Goal: Task Accomplishment & Management: Use online tool/utility

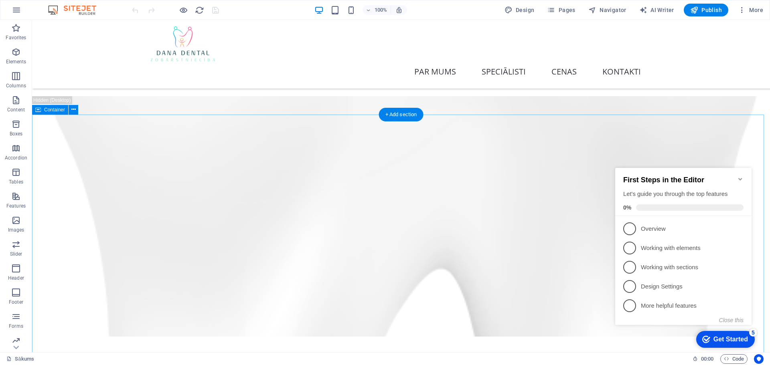
scroll to position [2370, 0]
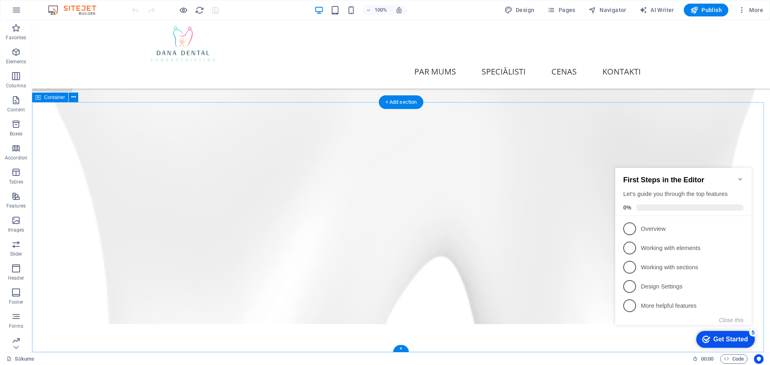
click at [73, 98] on icon at bounding box center [73, 97] width 4 height 8
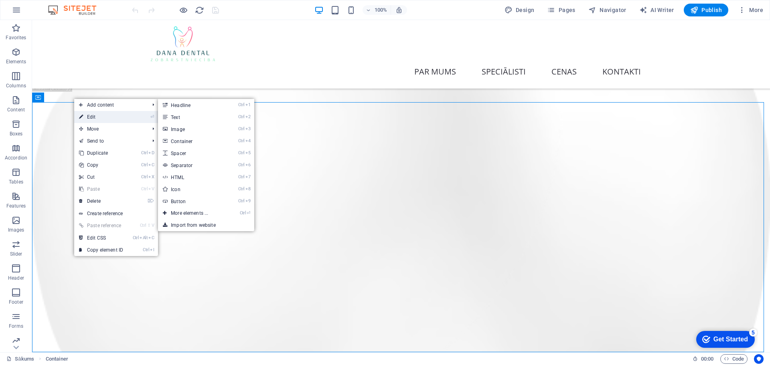
select select "vh"
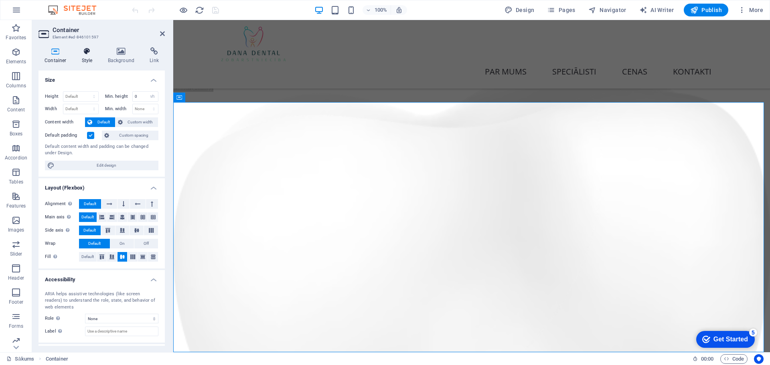
click at [82, 56] on h4 "Style" at bounding box center [89, 55] width 26 height 17
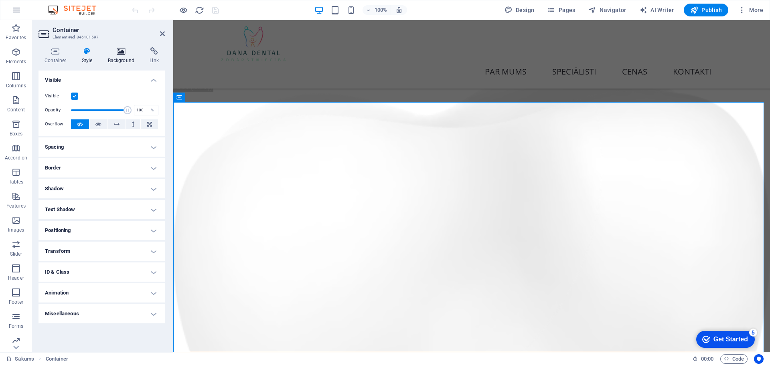
click at [119, 58] on h4 "Background" at bounding box center [123, 55] width 42 height 17
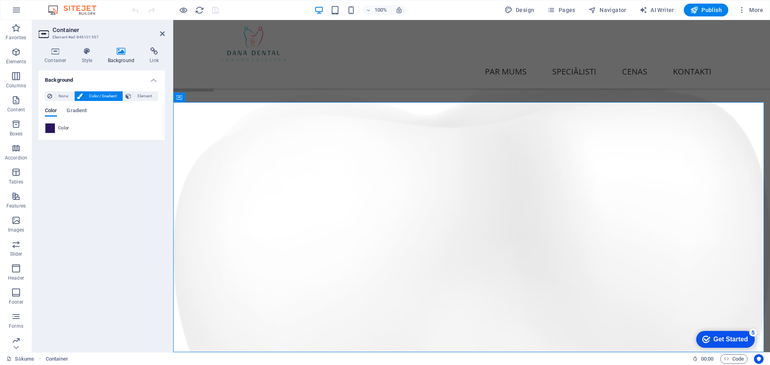
click at [49, 129] on span at bounding box center [50, 128] width 9 height 9
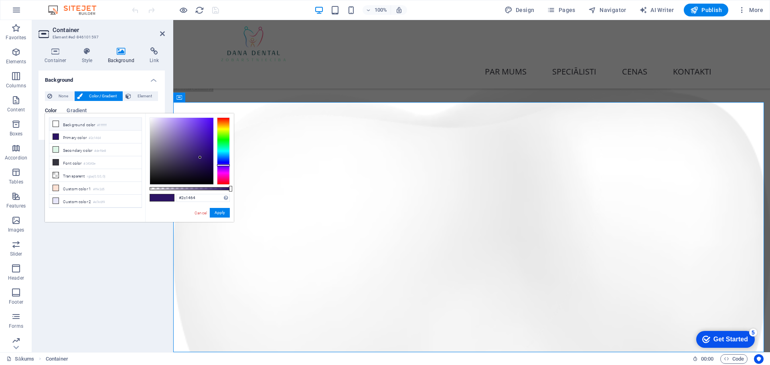
click at [55, 125] on icon at bounding box center [56, 124] width 6 height 6
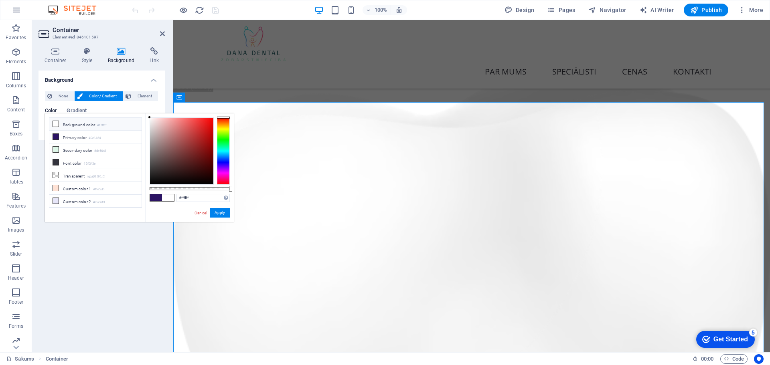
click at [55, 125] on icon at bounding box center [56, 124] width 6 height 6
click at [56, 137] on icon at bounding box center [56, 137] width 6 height 6
type input "#2c1464"
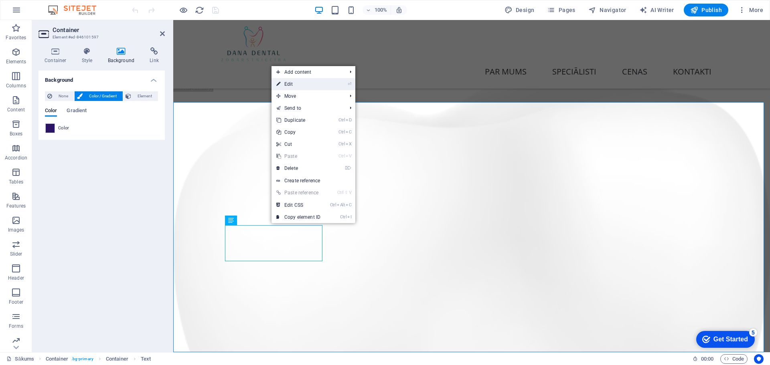
click at [295, 85] on link "⏎ Edit" at bounding box center [298, 84] width 54 height 12
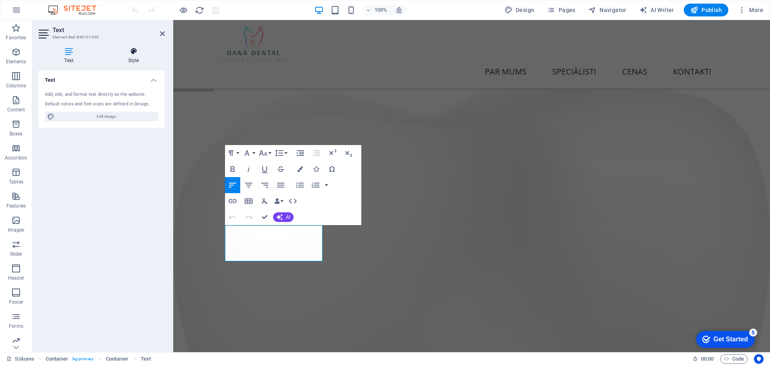
click at [130, 57] on h4 "Style" at bounding box center [133, 55] width 63 height 17
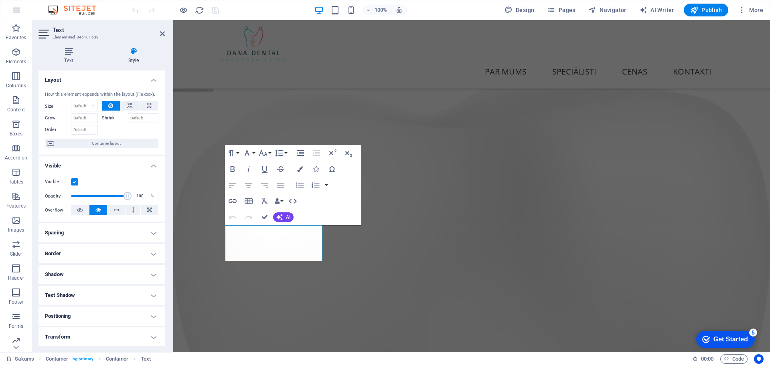
scroll to position [40, 0]
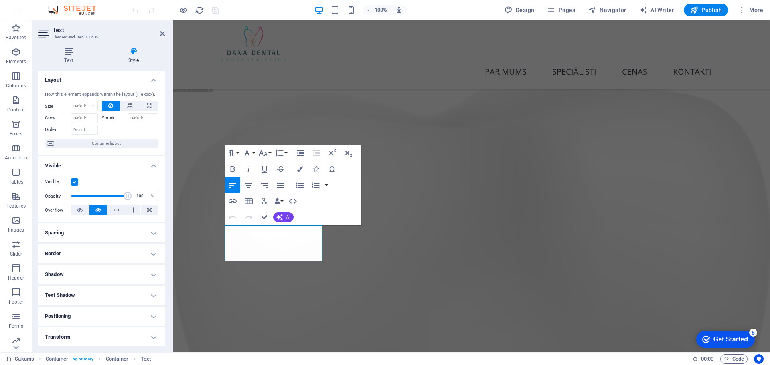
click at [74, 179] on label at bounding box center [74, 181] width 7 height 7
click at [0, 0] on input "Visible" at bounding box center [0, 0] width 0 height 0
click at [74, 179] on label at bounding box center [74, 181] width 7 height 7
click at [0, 0] on input "Visible" at bounding box center [0, 0] width 0 height 0
click at [99, 233] on h4 "Spacing" at bounding box center [101, 232] width 126 height 19
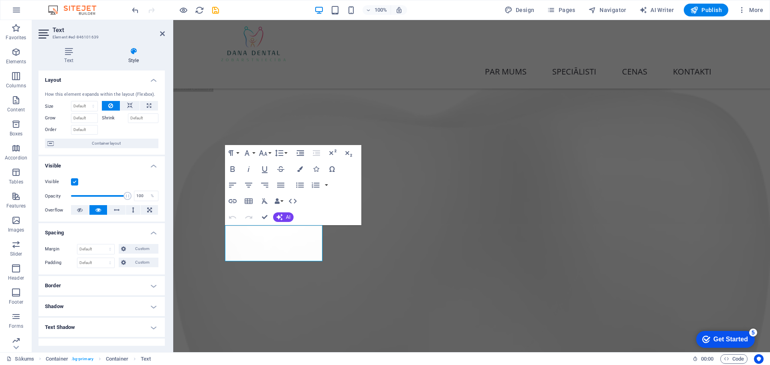
click at [103, 285] on h4 "Border" at bounding box center [101, 285] width 126 height 19
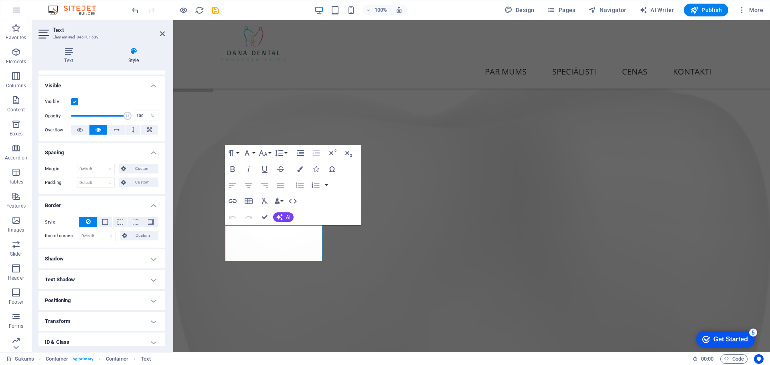
click at [106, 278] on h4 "Text Shadow" at bounding box center [101, 279] width 126 height 19
click at [110, 260] on h4 "Shadow" at bounding box center [101, 258] width 126 height 19
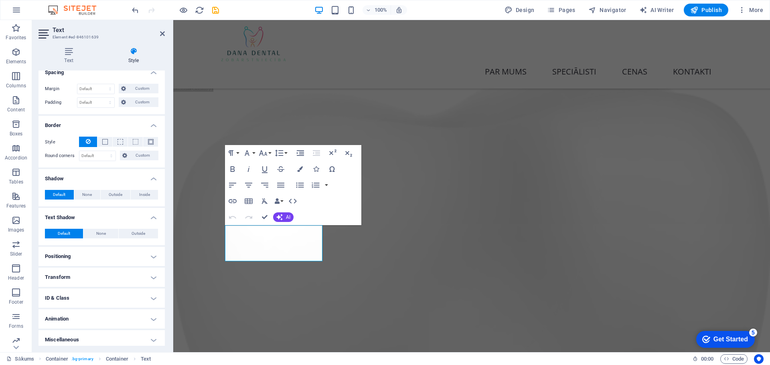
click at [115, 259] on h4 "Positioning" at bounding box center [101, 256] width 126 height 19
click at [112, 304] on h4 "Transform" at bounding box center [101, 305] width 126 height 19
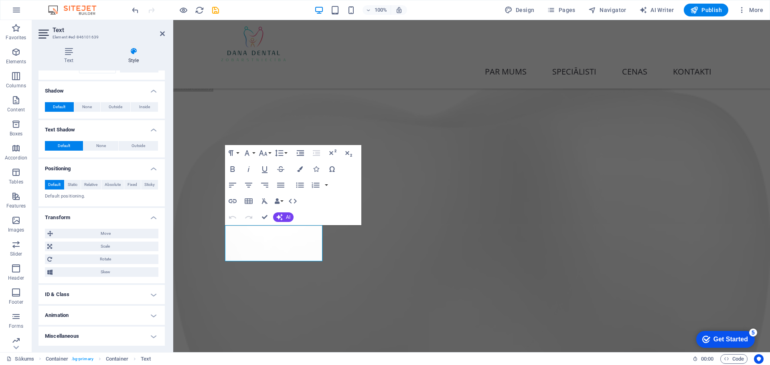
click at [111, 294] on h4 "ID & Class" at bounding box center [101, 294] width 126 height 19
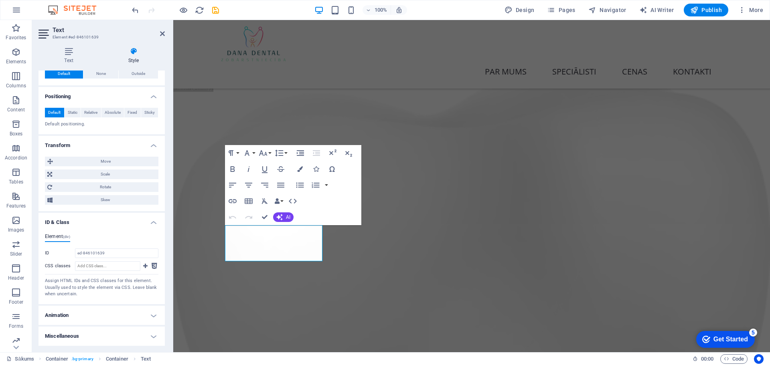
click at [109, 314] on h4 "Animation" at bounding box center [101, 315] width 126 height 19
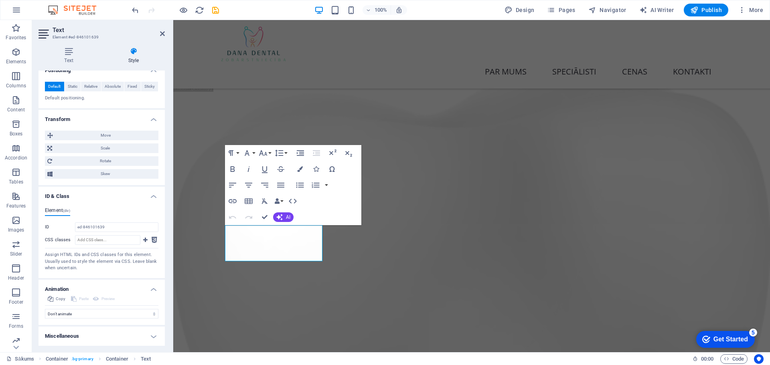
click at [109, 335] on h4 "Miscellaneous" at bounding box center [101, 336] width 126 height 19
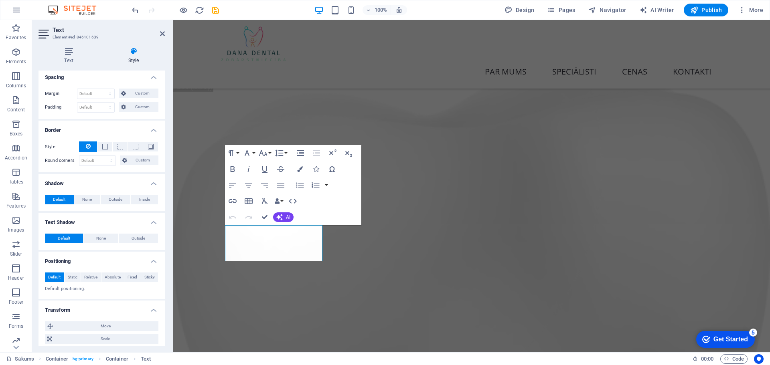
scroll to position [0, 0]
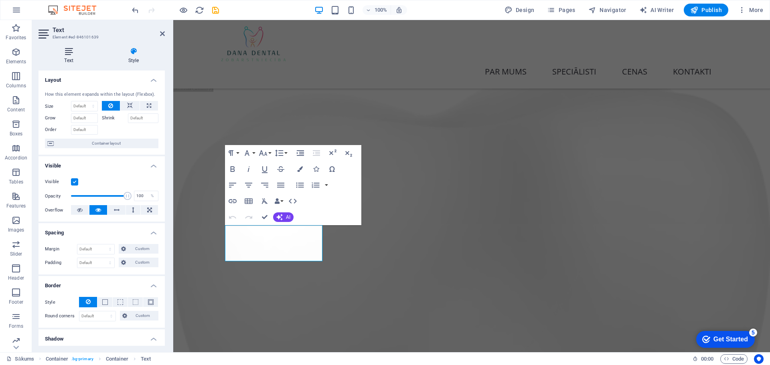
click at [70, 56] on h4 "Text" at bounding box center [70, 55] width 64 height 17
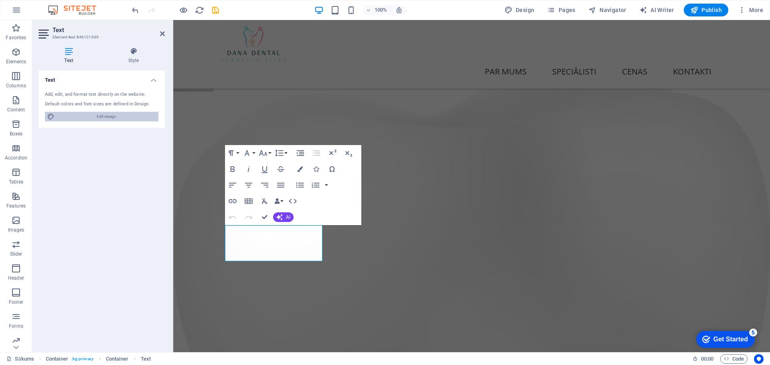
click at [103, 115] on span "Edit design" at bounding box center [106, 117] width 99 height 10
select select "px"
select select "400"
select select "px"
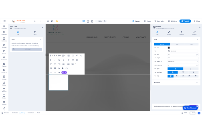
scroll to position [2517, 0]
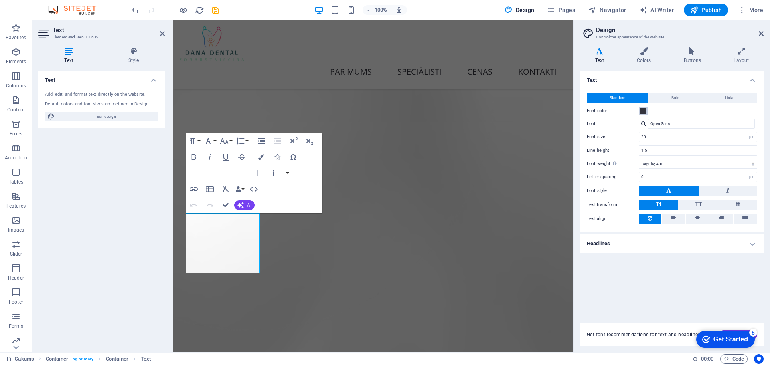
click at [641, 111] on span at bounding box center [643, 111] width 6 height 6
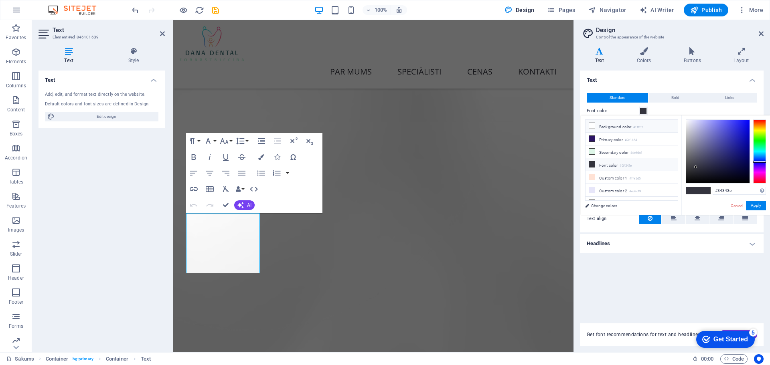
click at [602, 127] on li "Background color #ffffff" at bounding box center [631, 126] width 92 height 13
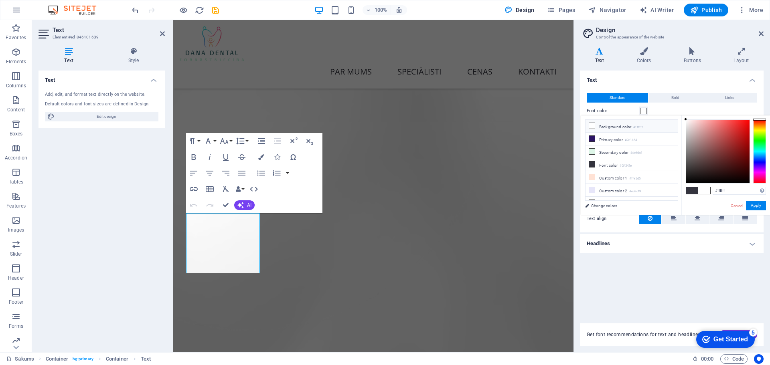
click at [591, 125] on icon at bounding box center [592, 126] width 6 height 6
click at [753, 202] on button "Apply" at bounding box center [756, 206] width 20 height 10
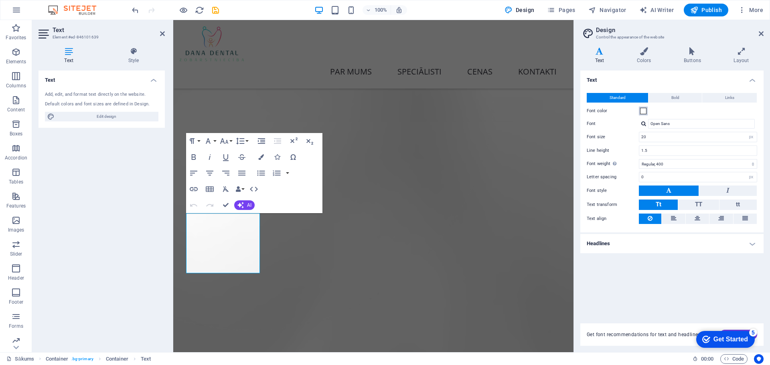
click at [642, 112] on span at bounding box center [643, 111] width 6 height 6
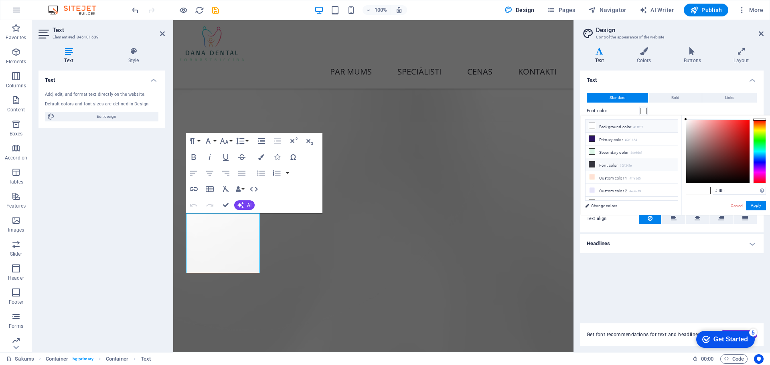
click at [592, 162] on icon at bounding box center [592, 165] width 6 height 6
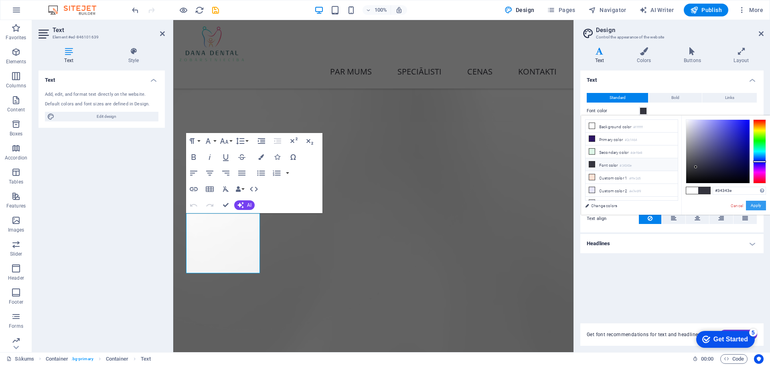
click at [758, 205] on button "Apply" at bounding box center [756, 206] width 20 height 10
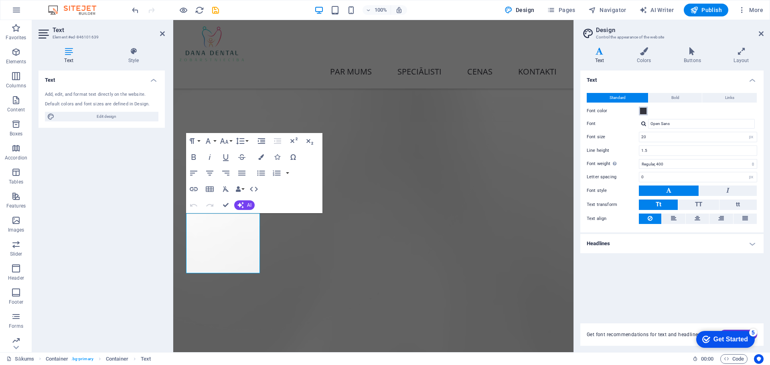
click at [645, 113] on span at bounding box center [643, 111] width 6 height 6
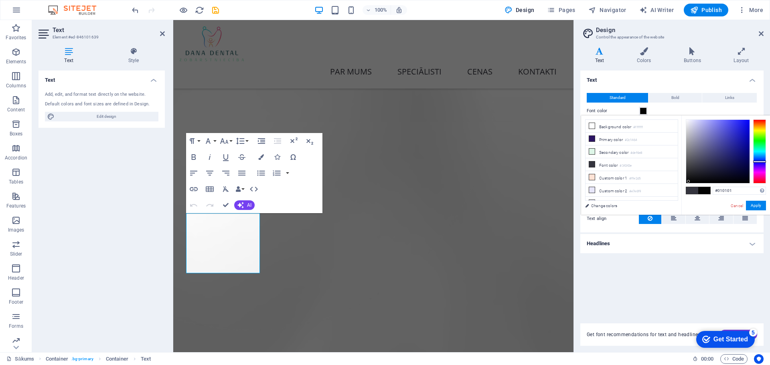
type input "#000000"
drag, startPoint x: 696, startPoint y: 169, endPoint x: 685, endPoint y: 185, distance: 19.7
click at [685, 185] on div "#000000 Supported formats #0852ed rgb(8, 82, 237) rgba(8, 82, 237, 90%) hsv(221…" at bounding box center [725, 223] width 89 height 216
click at [757, 207] on button "Apply" at bounding box center [756, 206] width 20 height 10
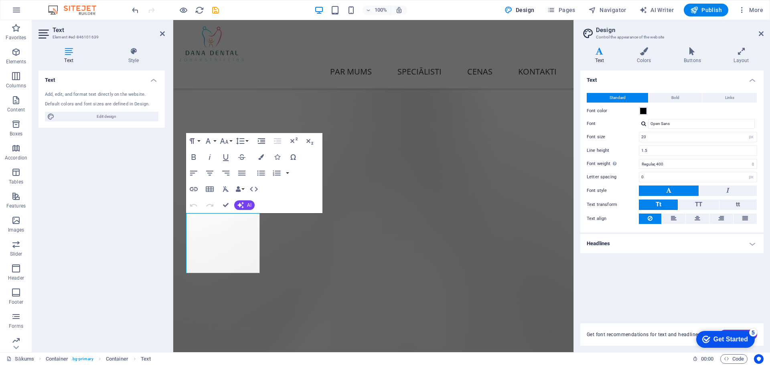
click at [755, 335] on div "5" at bounding box center [753, 333] width 8 height 8
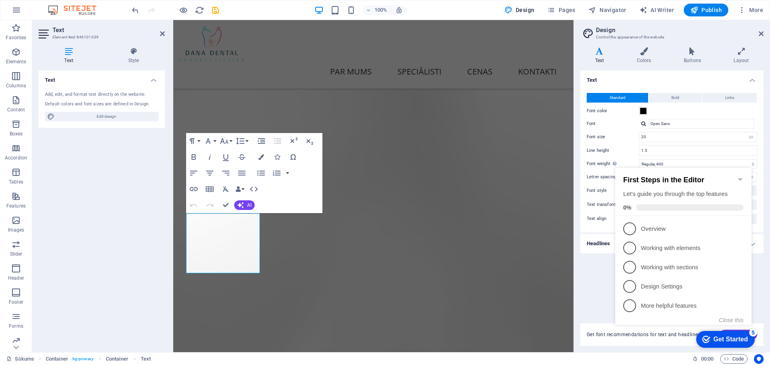
click at [755, 335] on div "5" at bounding box center [753, 333] width 8 height 8
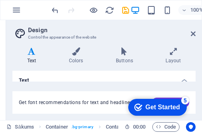
scroll to position [4673, 0]
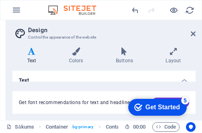
type input "20"
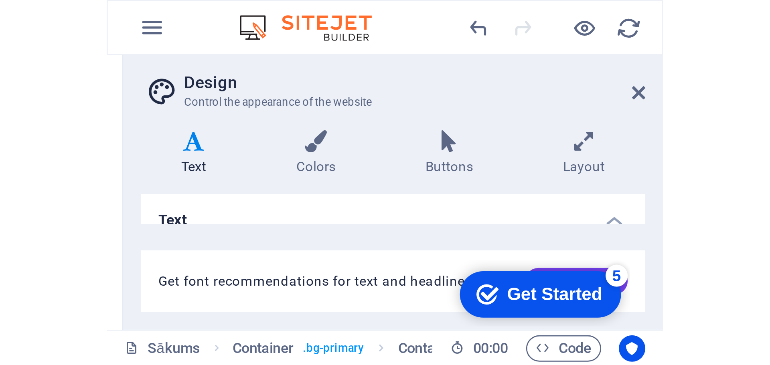
scroll to position [2522, 0]
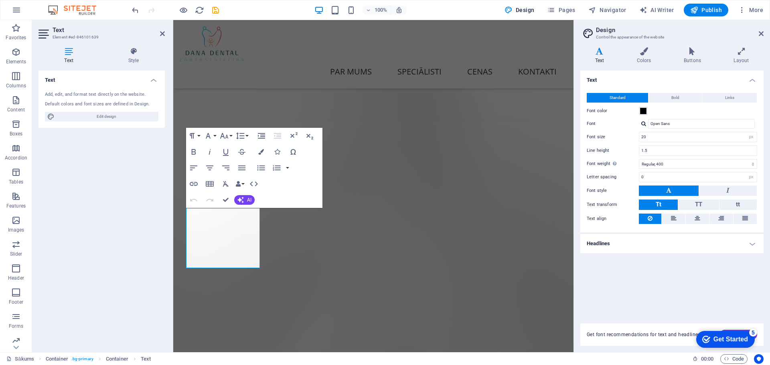
click at [725, 342] on div "Get Started" at bounding box center [730, 339] width 34 height 7
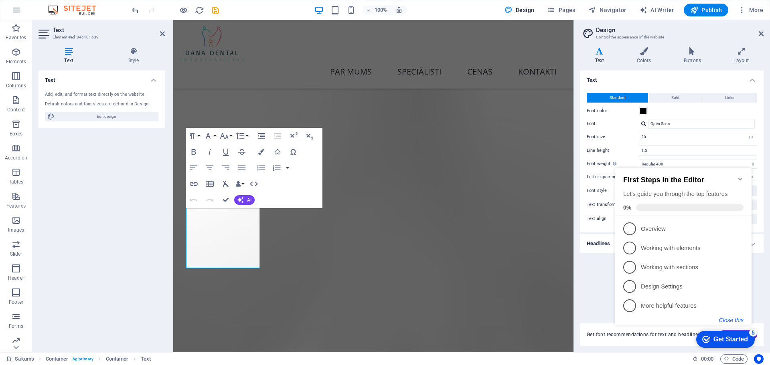
click at [738, 323] on button "Close this" at bounding box center [731, 320] width 24 height 6
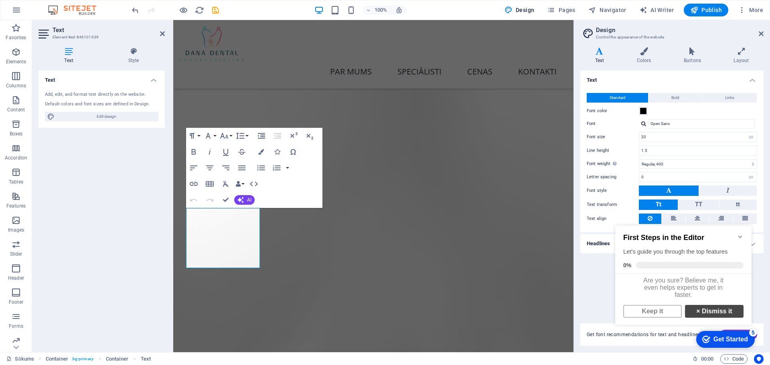
click at [716, 317] on link "× Dismiss it" at bounding box center [714, 311] width 59 height 13
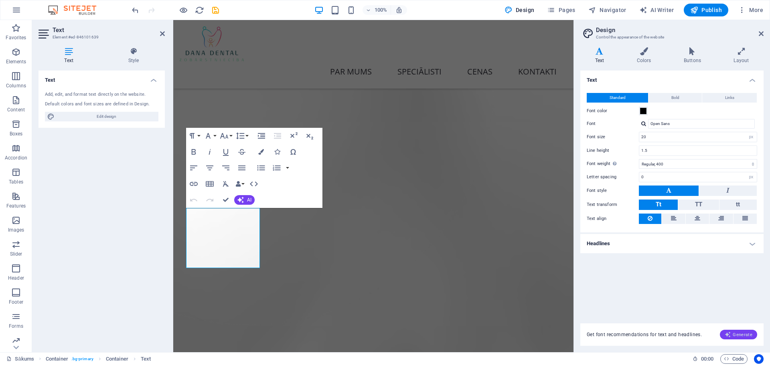
click at [737, 335] on span "Generate" at bounding box center [739, 335] width 28 height 6
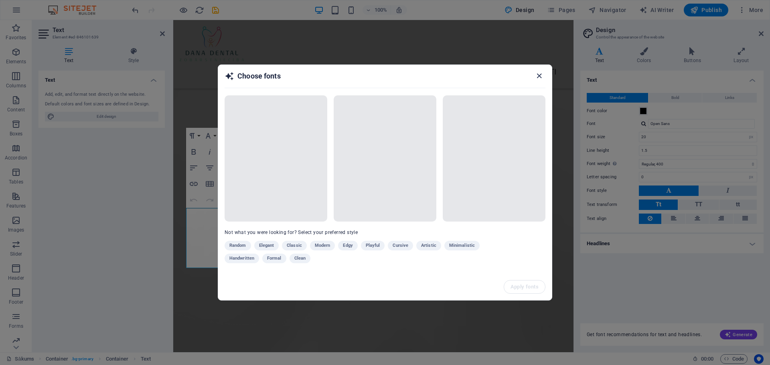
click at [538, 75] on icon "button" at bounding box center [538, 75] width 9 height 9
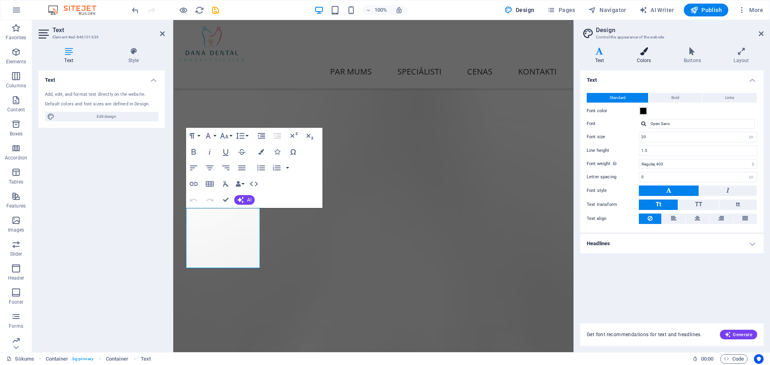
click at [648, 55] on h4 "Colors" at bounding box center [645, 55] width 47 height 17
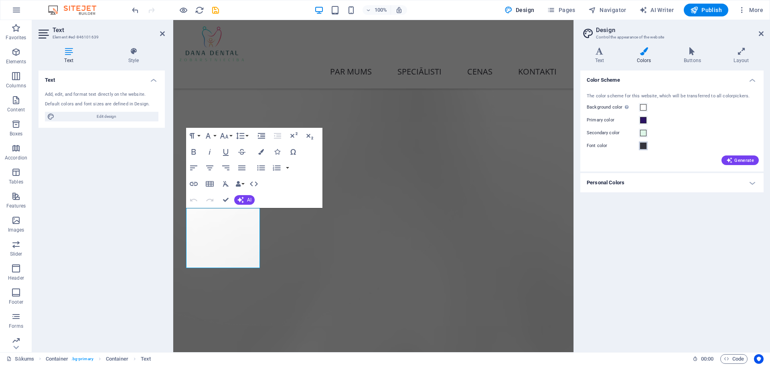
click at [644, 148] on span at bounding box center [643, 146] width 6 height 6
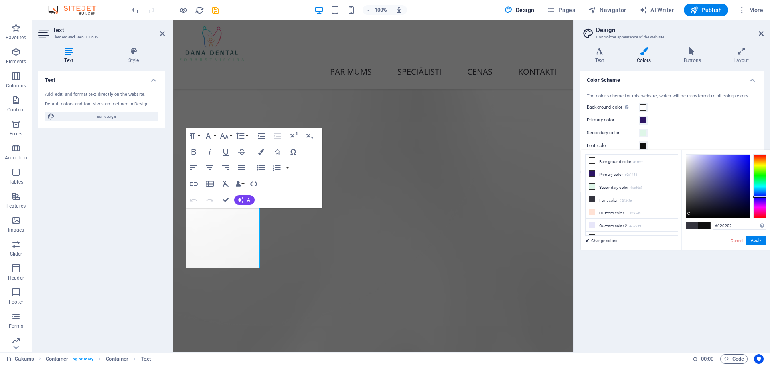
type input "#000000"
drag, startPoint x: 689, startPoint y: 214, endPoint x: 687, endPoint y: 219, distance: 5.6
click at [687, 219] on div "#000000 Supported formats #0852ed rgb(8, 82, 237) rgba(8, 82, 237, 90%) hsv(221…" at bounding box center [725, 258] width 89 height 216
click at [753, 242] on button "Apply" at bounding box center [756, 241] width 20 height 10
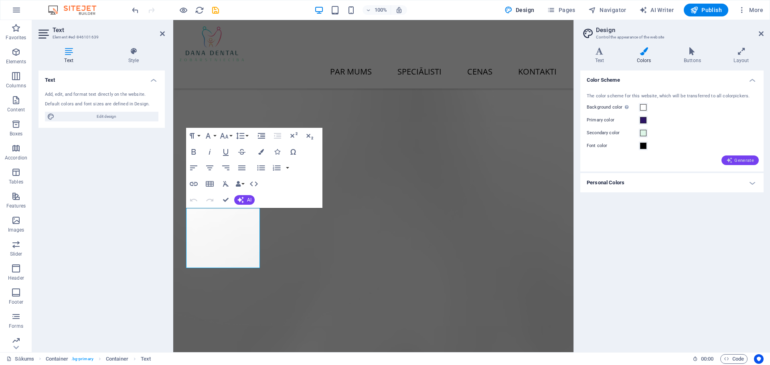
click at [740, 160] on span "Generate" at bounding box center [740, 160] width 28 height 6
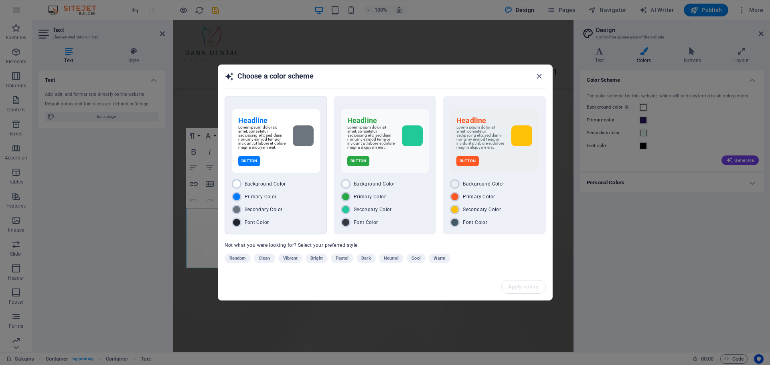
click at [306, 193] on div "Background Color Primary Color Secondary Color Font Color" at bounding box center [276, 203] width 88 height 48
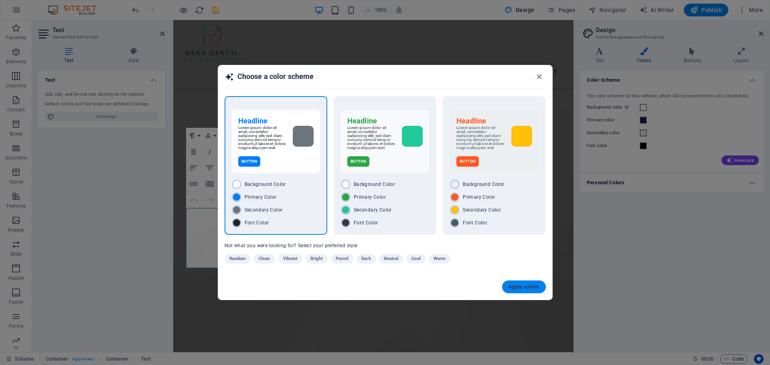
click at [525, 286] on span "Apply colors" at bounding box center [523, 287] width 31 height 6
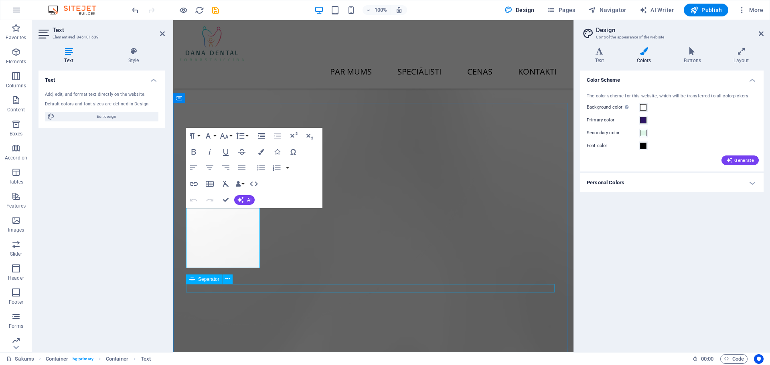
scroll to position [2520, 0]
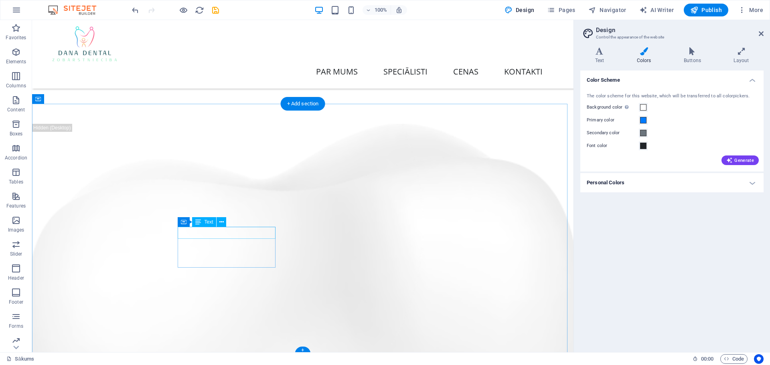
scroll to position [2366, 0]
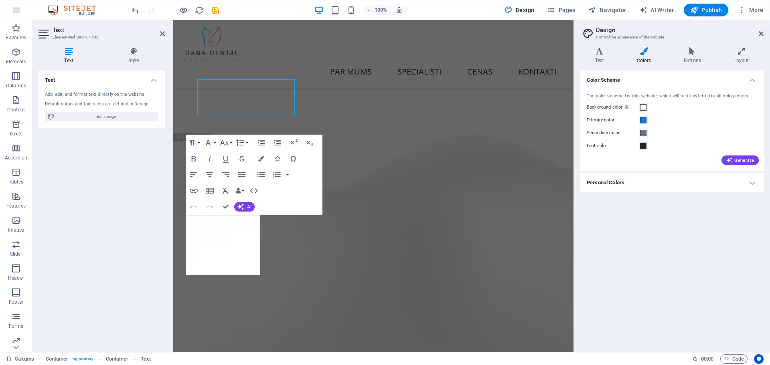
scroll to position [2513, 0]
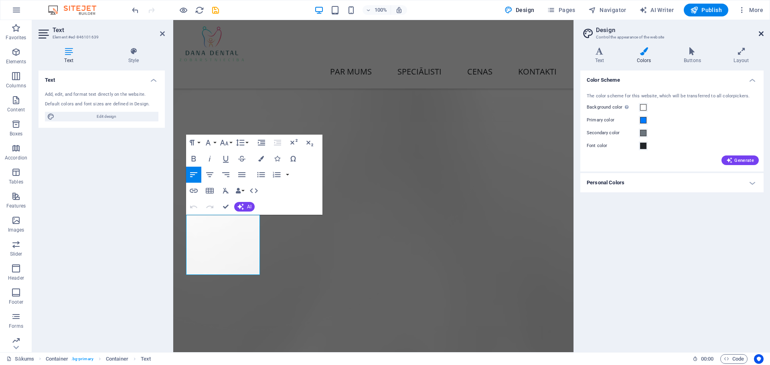
click at [762, 35] on icon at bounding box center [761, 33] width 5 height 6
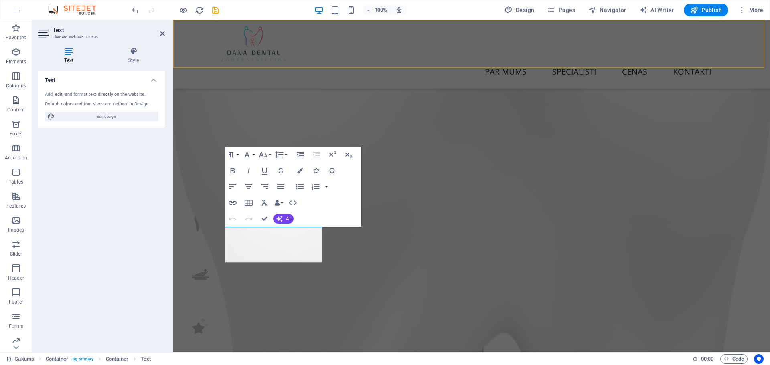
scroll to position [2366, 0]
click at [69, 57] on h4 "Text" at bounding box center [70, 55] width 64 height 17
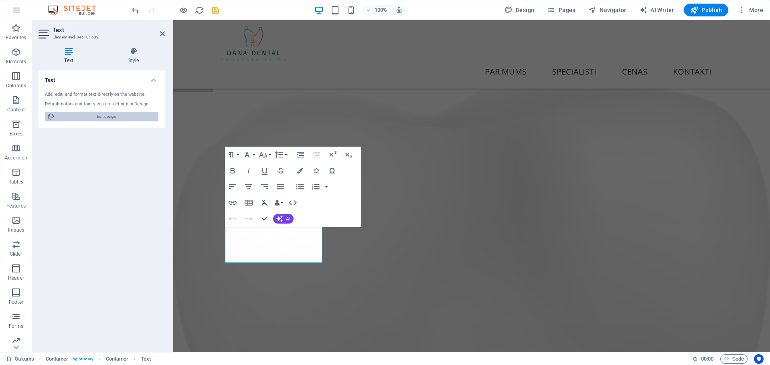
click at [116, 118] on span "Edit design" at bounding box center [106, 117] width 99 height 10
select select "px"
select select "400"
select select "px"
select select "700"
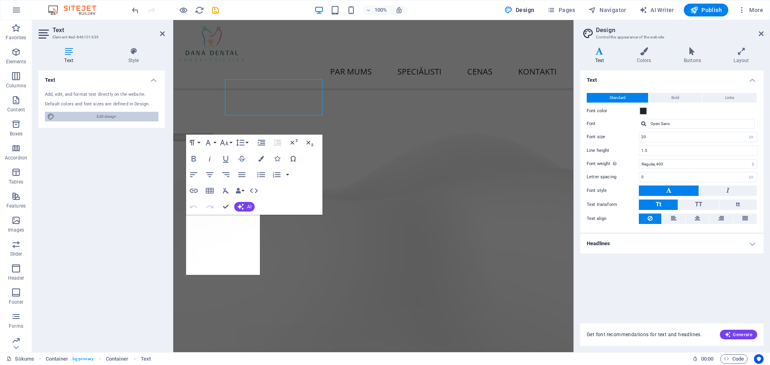
scroll to position [2513, 0]
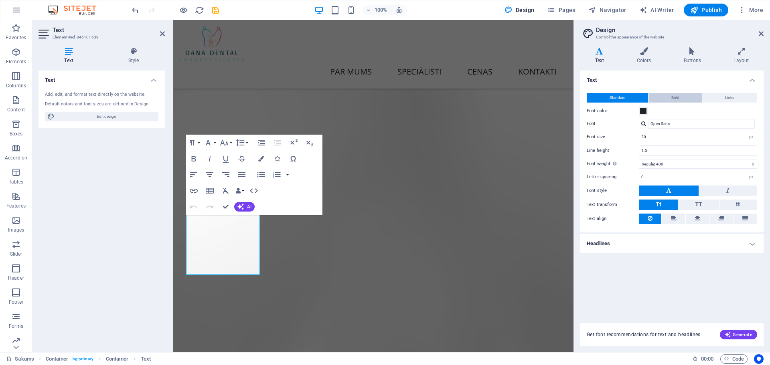
click at [678, 95] on span "Bold" at bounding box center [675, 98] width 8 height 10
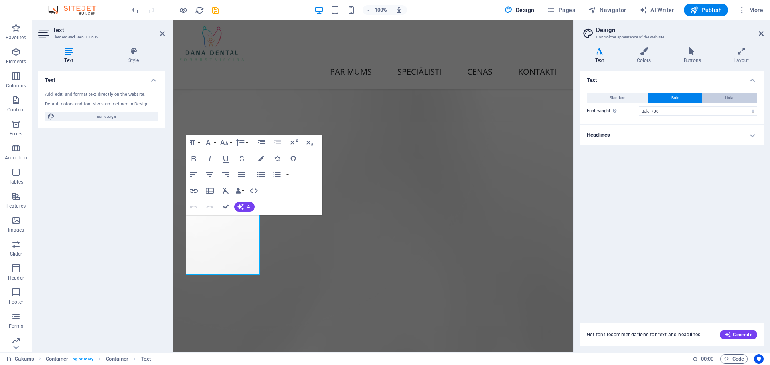
click at [732, 97] on span "Links" at bounding box center [729, 98] width 9 height 10
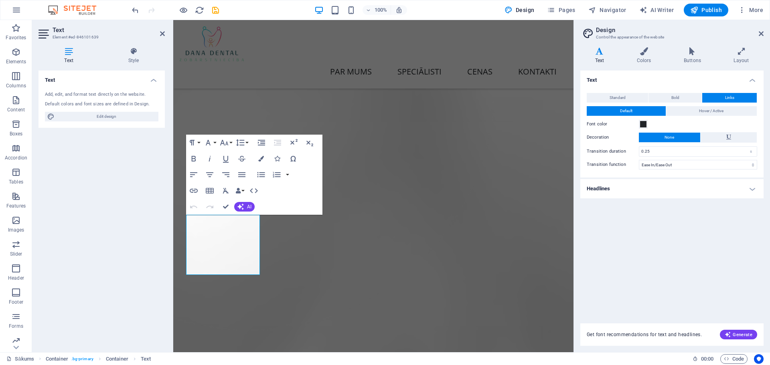
click at [683, 105] on div "Standard Bold Links Font color Font Open Sans Font size 20 rem px Line height 1…" at bounding box center [672, 131] width 186 height 93
click at [698, 111] on button "Hover / Active" at bounding box center [711, 111] width 91 height 10
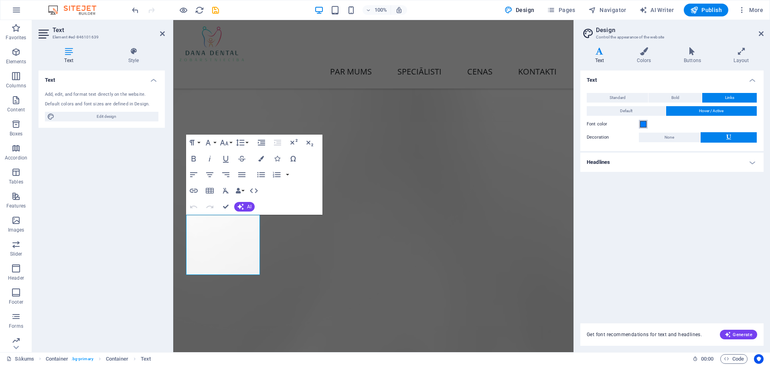
click at [643, 125] on span at bounding box center [643, 124] width 6 height 6
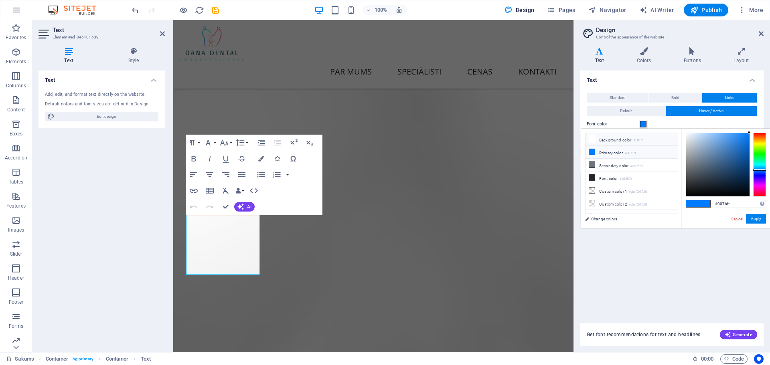
click at [590, 139] on icon at bounding box center [592, 139] width 6 height 6
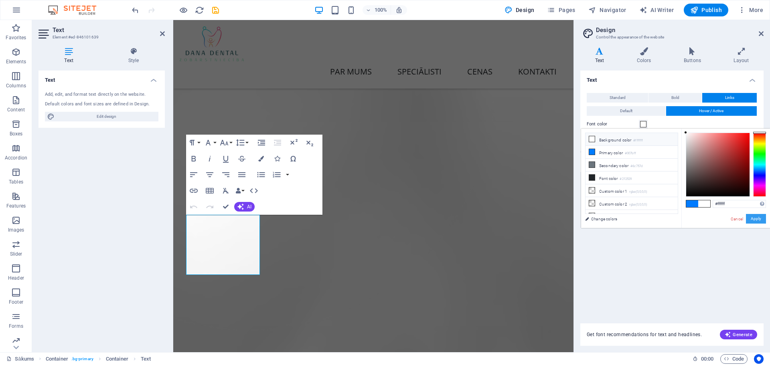
click at [761, 222] on button "Apply" at bounding box center [756, 219] width 20 height 10
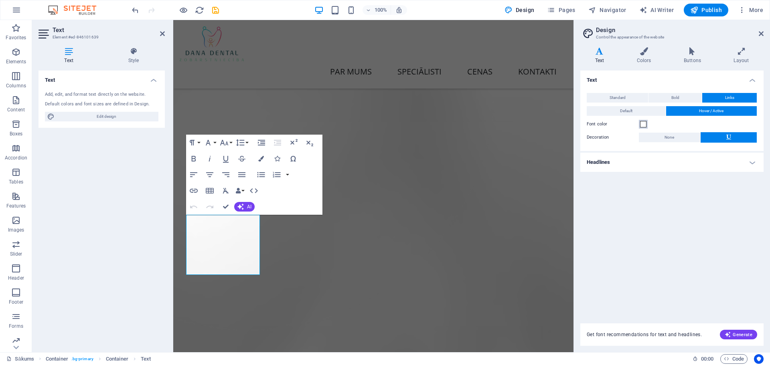
click at [644, 125] on span at bounding box center [643, 124] width 6 height 6
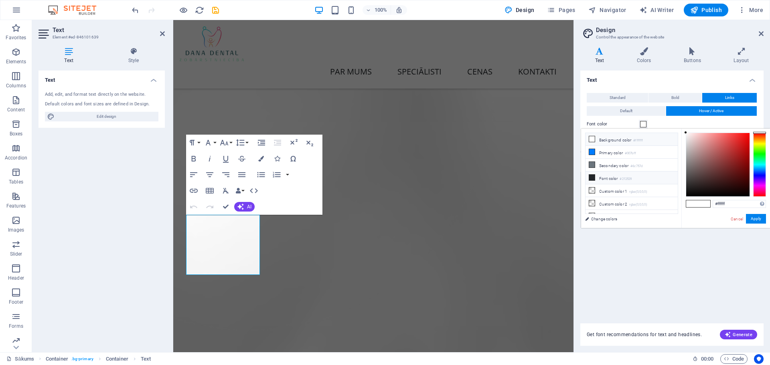
click at [591, 176] on icon at bounding box center [592, 178] width 6 height 6
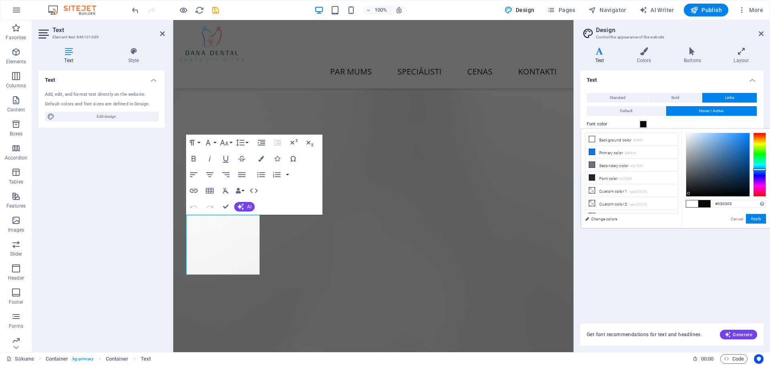
type input "#000000"
drag, startPoint x: 688, startPoint y: 194, endPoint x: 683, endPoint y: 199, distance: 7.4
click at [683, 199] on div "#000000 Supported formats #0852ed rgb(8, 82, 237) rgba(8, 82, 237, 90%) hsv(221…" at bounding box center [725, 237] width 89 height 216
click at [759, 221] on button "Apply" at bounding box center [756, 219] width 20 height 10
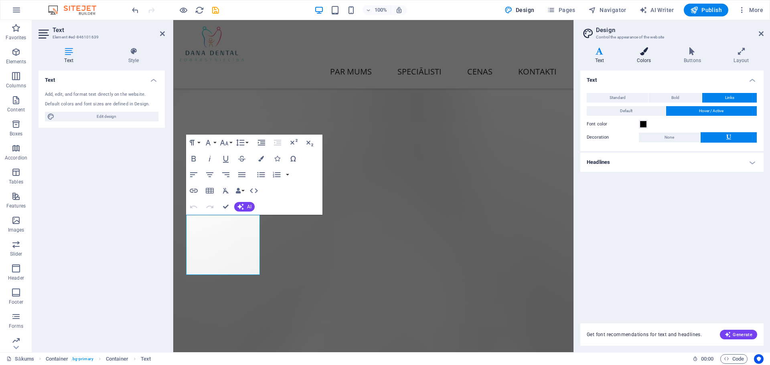
click at [641, 59] on h4 "Colors" at bounding box center [645, 55] width 47 height 17
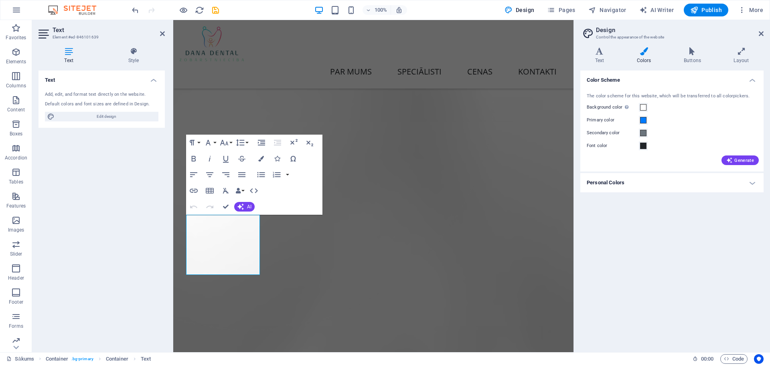
click at [692, 182] on h4 "Personal Colors" at bounding box center [671, 182] width 183 height 19
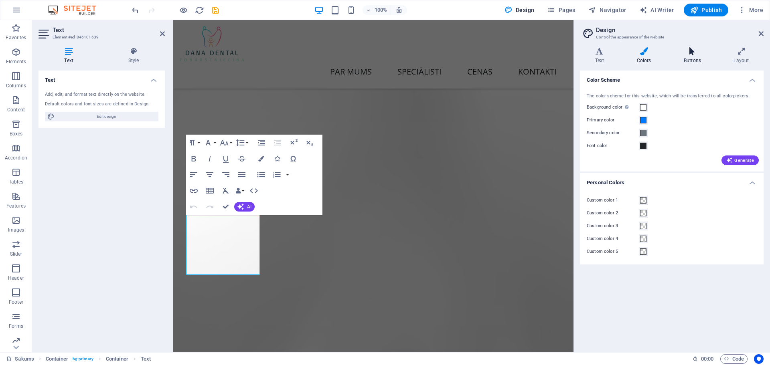
click at [691, 52] on icon at bounding box center [692, 51] width 47 height 8
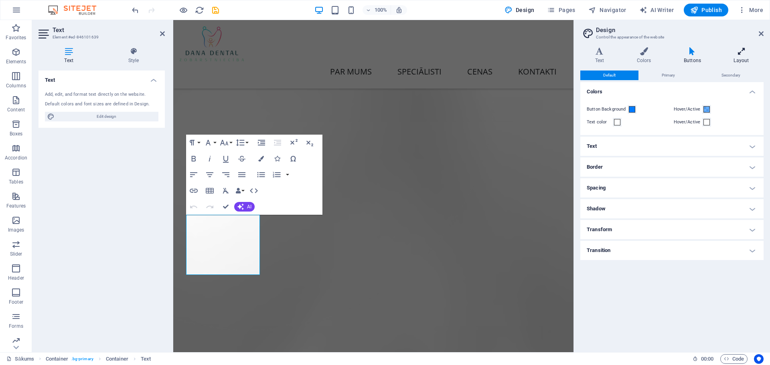
click at [738, 52] on icon at bounding box center [741, 51] width 45 height 8
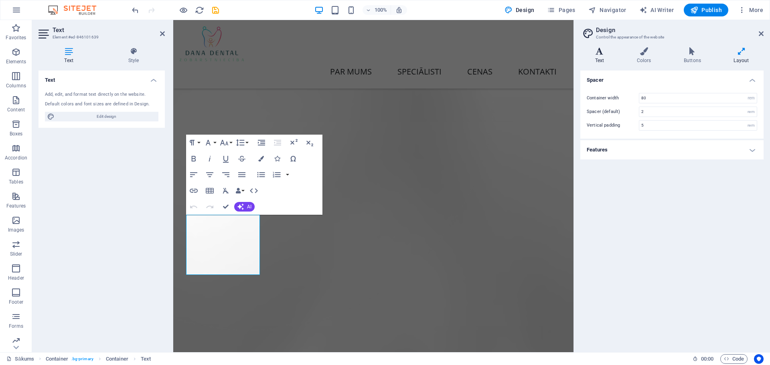
click at [613, 55] on h4 "Text" at bounding box center [601, 55] width 42 height 17
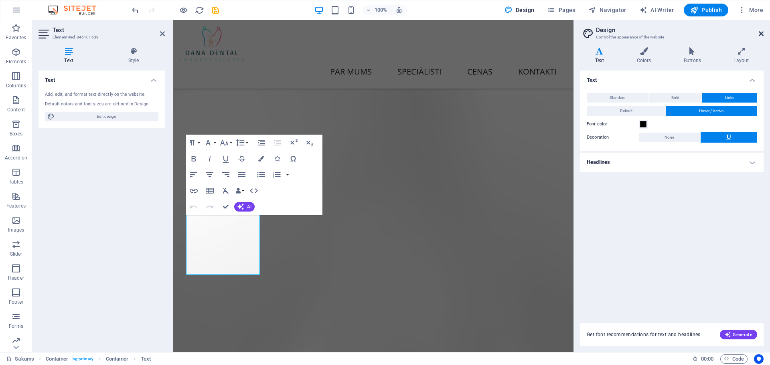
drag, startPoint x: 761, startPoint y: 31, endPoint x: 455, endPoint y: 62, distance: 306.7
click at [761, 31] on icon at bounding box center [761, 33] width 5 height 6
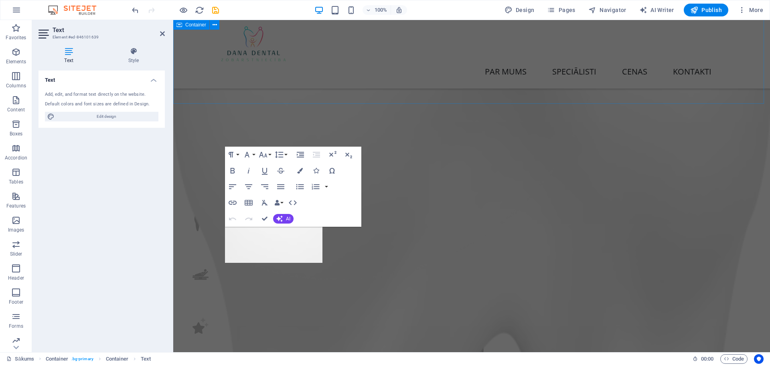
scroll to position [2366, 0]
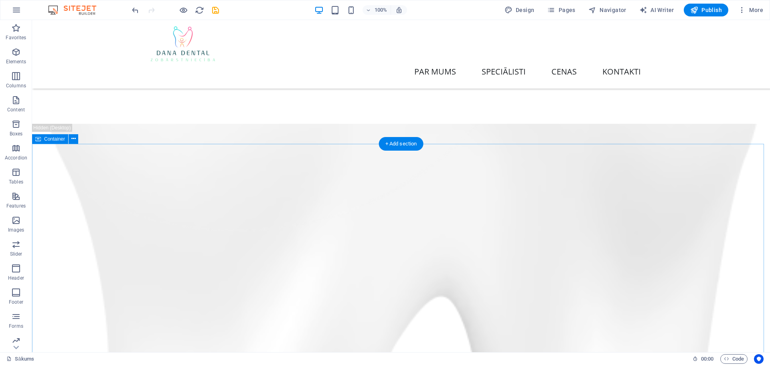
scroll to position [2367, 0]
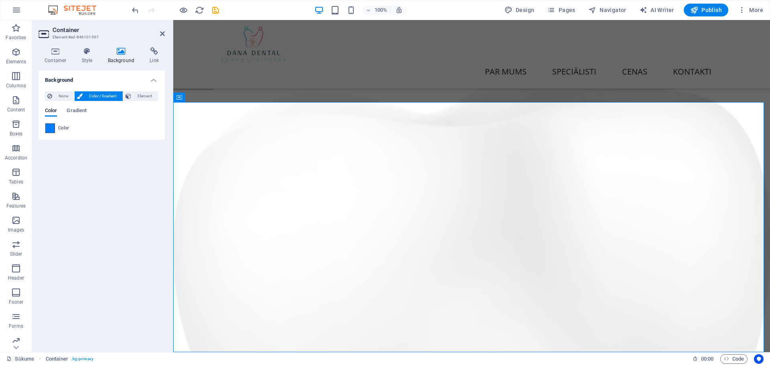
click at [54, 128] on span at bounding box center [50, 128] width 9 height 9
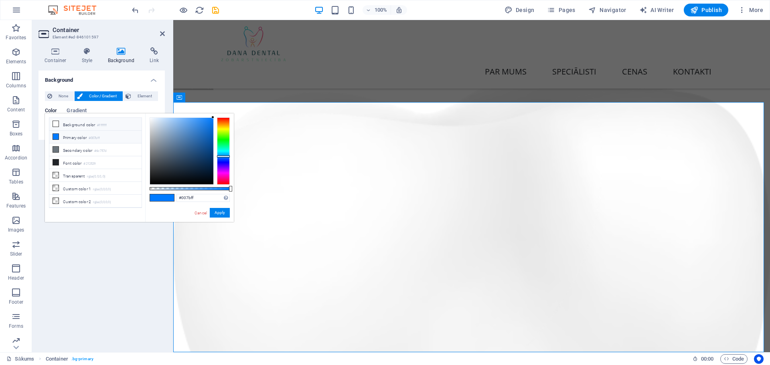
click at [55, 123] on icon at bounding box center [56, 124] width 6 height 6
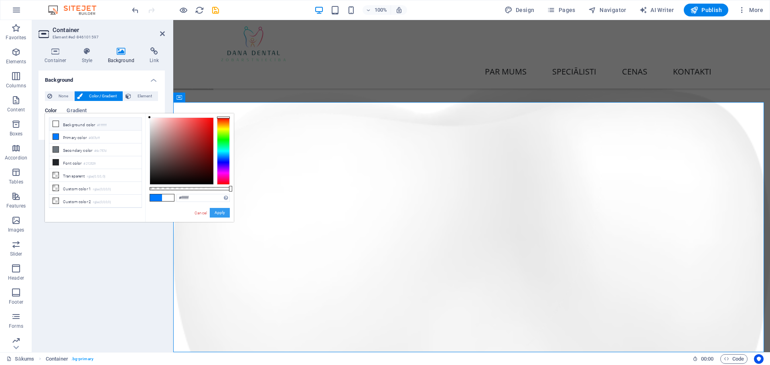
click at [221, 213] on button "Apply" at bounding box center [220, 213] width 20 height 10
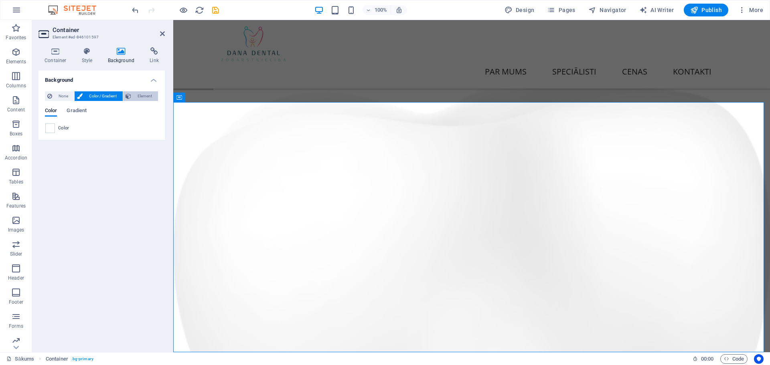
click at [138, 97] on span "Element" at bounding box center [145, 96] width 22 height 10
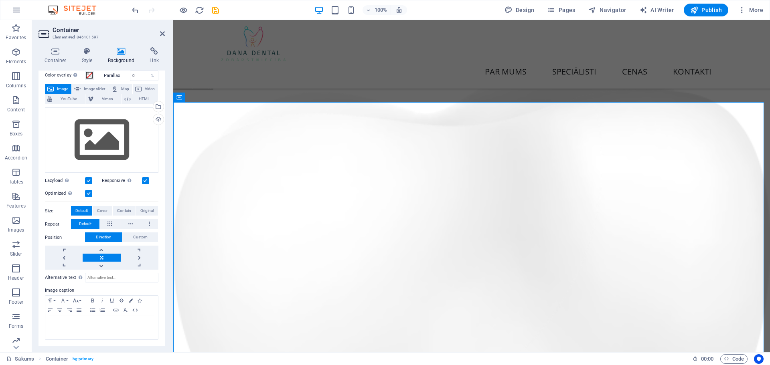
scroll to position [0, 0]
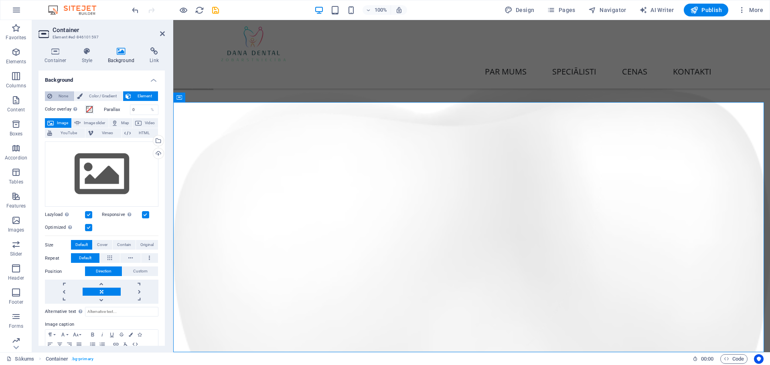
click at [55, 96] on span "None" at bounding box center [63, 96] width 17 height 10
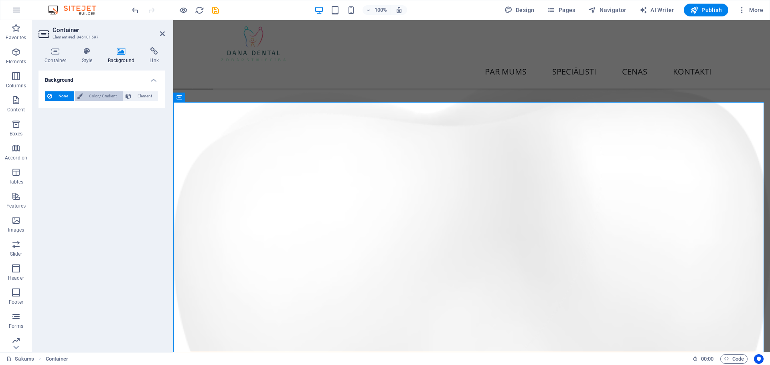
click at [91, 96] on span "Color / Gradient" at bounding box center [102, 96] width 35 height 10
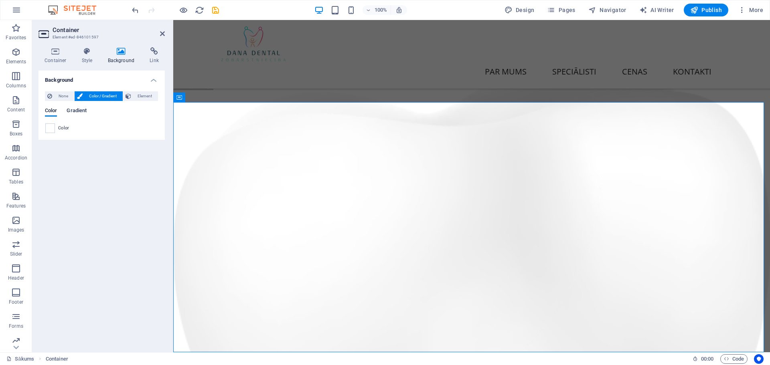
click at [77, 112] on span "Gradient" at bounding box center [77, 111] width 20 height 11
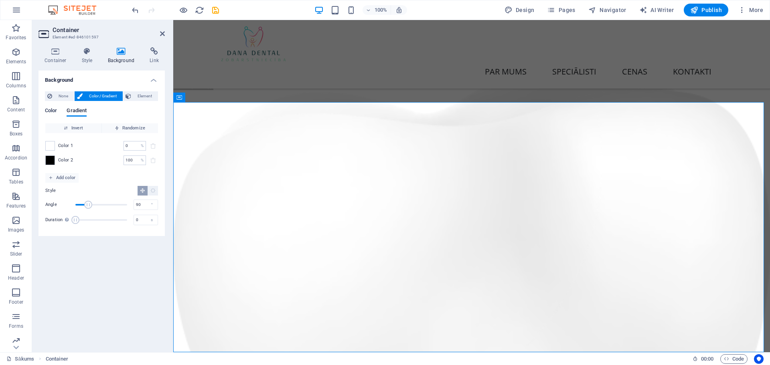
click at [49, 111] on span "Color" at bounding box center [51, 111] width 12 height 11
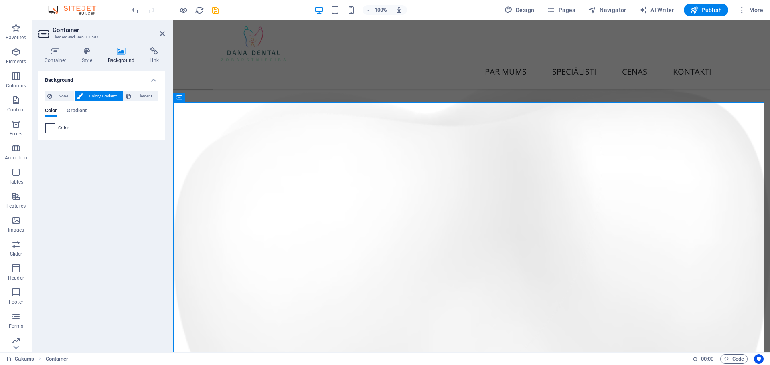
click at [49, 128] on span at bounding box center [50, 128] width 9 height 9
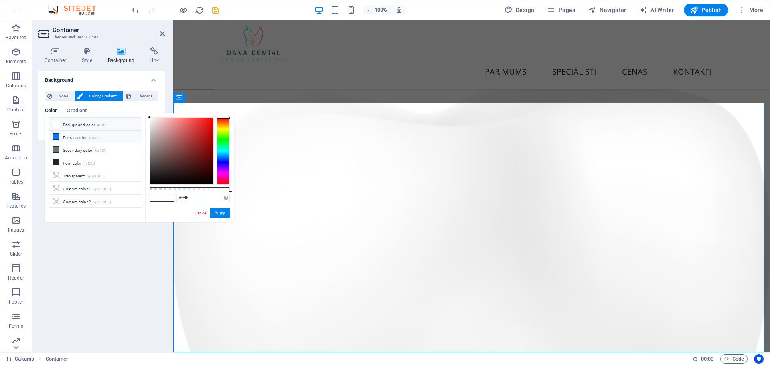
click at [57, 134] on icon at bounding box center [56, 137] width 6 height 6
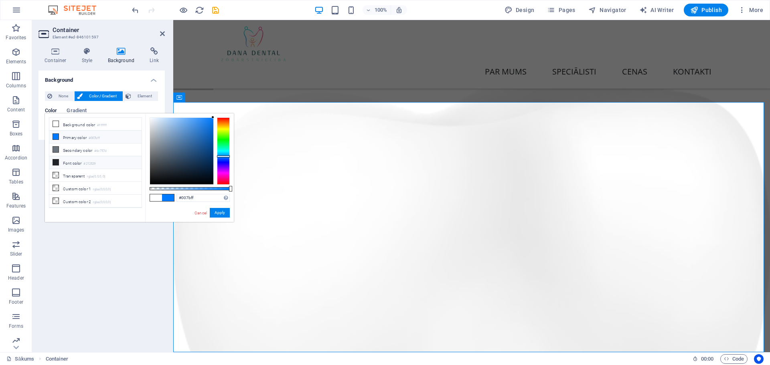
click at [55, 161] on icon at bounding box center [56, 163] width 6 height 6
click at [55, 148] on icon at bounding box center [56, 150] width 6 height 6
click at [56, 132] on li "Primary color #007bff" at bounding box center [95, 137] width 92 height 13
click at [57, 121] on span at bounding box center [56, 124] width 6 height 6
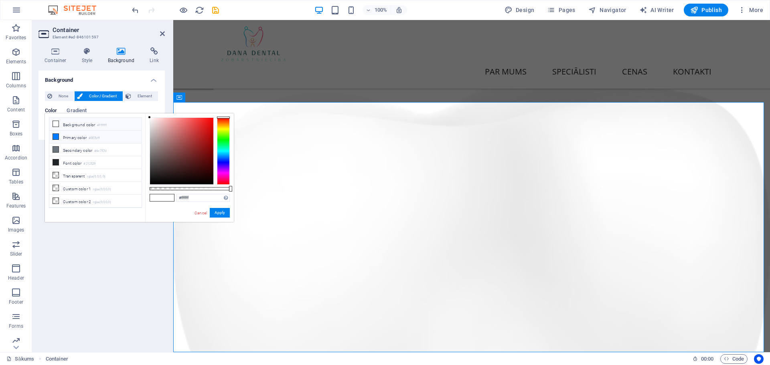
click at [56, 136] on icon at bounding box center [56, 137] width 6 height 6
type input "#007bff"
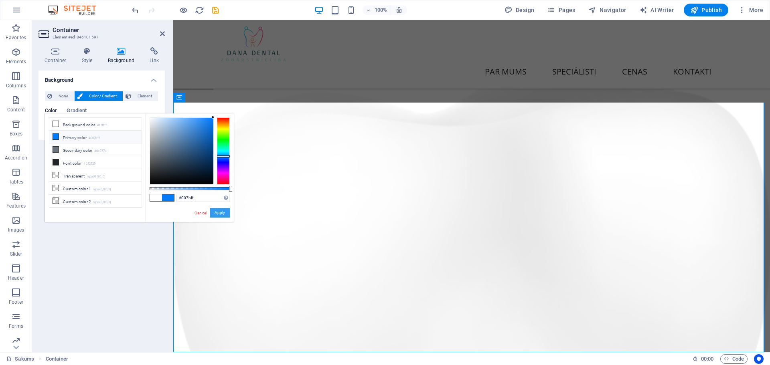
drag, startPoint x: 226, startPoint y: 214, endPoint x: 77, endPoint y: 197, distance: 149.7
click at [226, 214] on button "Apply" at bounding box center [220, 213] width 20 height 10
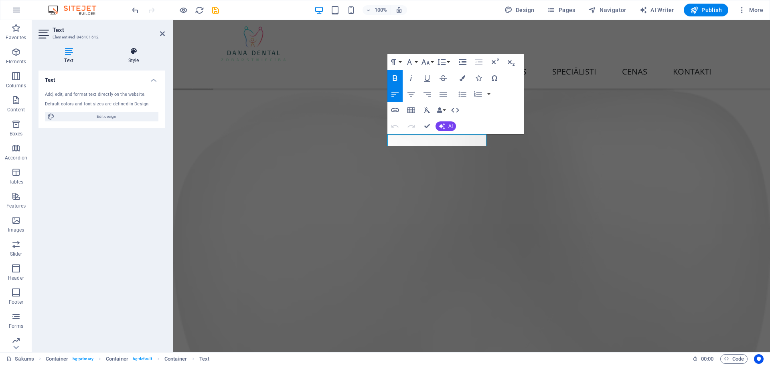
click at [128, 57] on h4 "Style" at bounding box center [133, 55] width 63 height 17
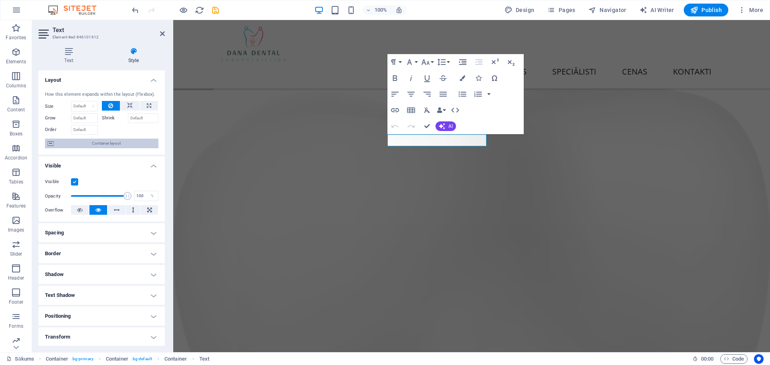
click at [116, 144] on span "Container layout" at bounding box center [106, 144] width 100 height 10
select select "%"
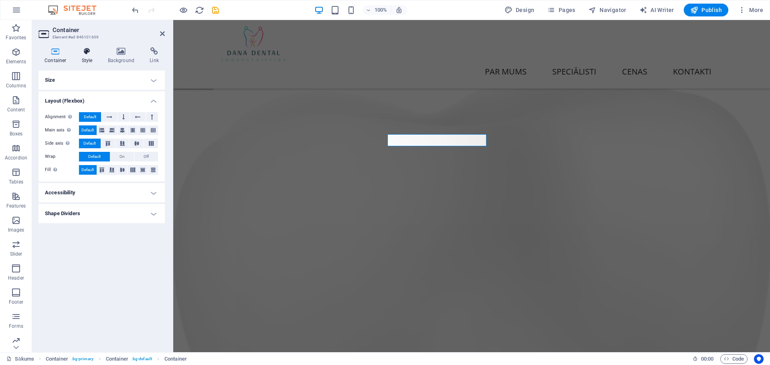
click at [88, 56] on h4 "Style" at bounding box center [89, 55] width 26 height 17
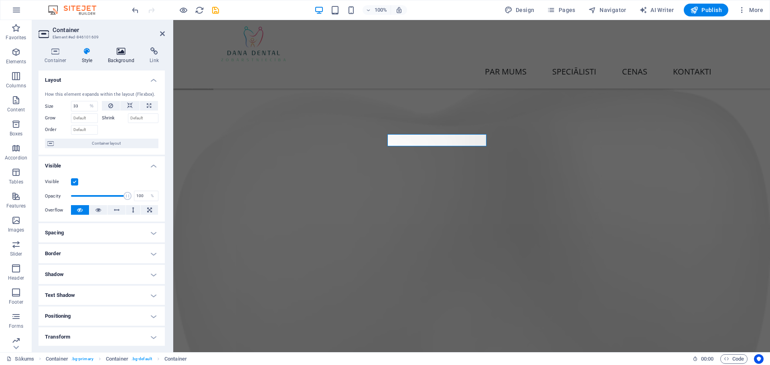
click at [121, 53] on icon at bounding box center [121, 51] width 39 height 8
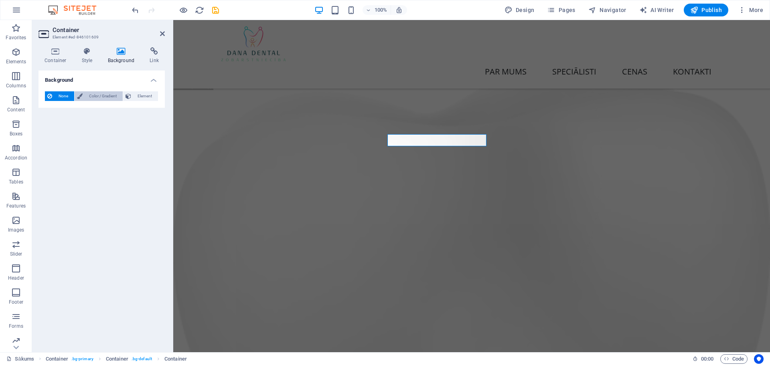
click at [99, 95] on span "Color / Gradient" at bounding box center [102, 96] width 35 height 10
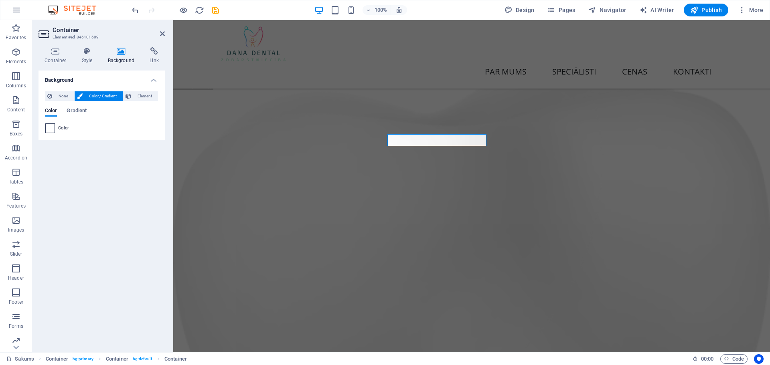
click at [47, 130] on span at bounding box center [50, 128] width 9 height 9
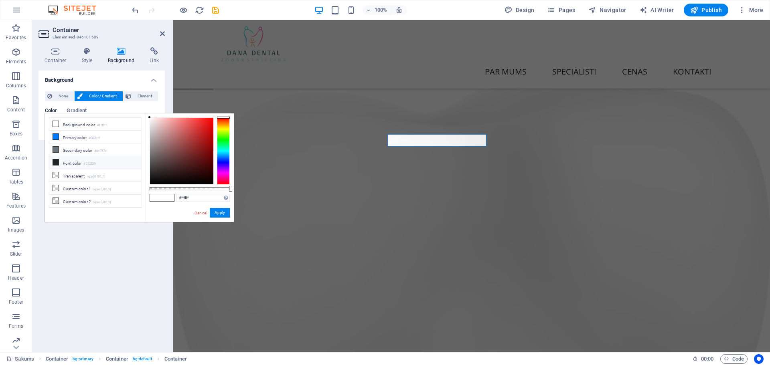
click at [58, 160] on icon at bounding box center [56, 163] width 6 height 6
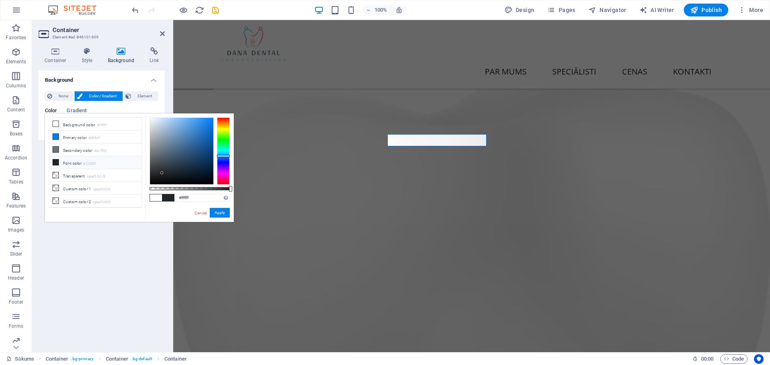
type input "#212529"
